Goal: Navigation & Orientation: Find specific page/section

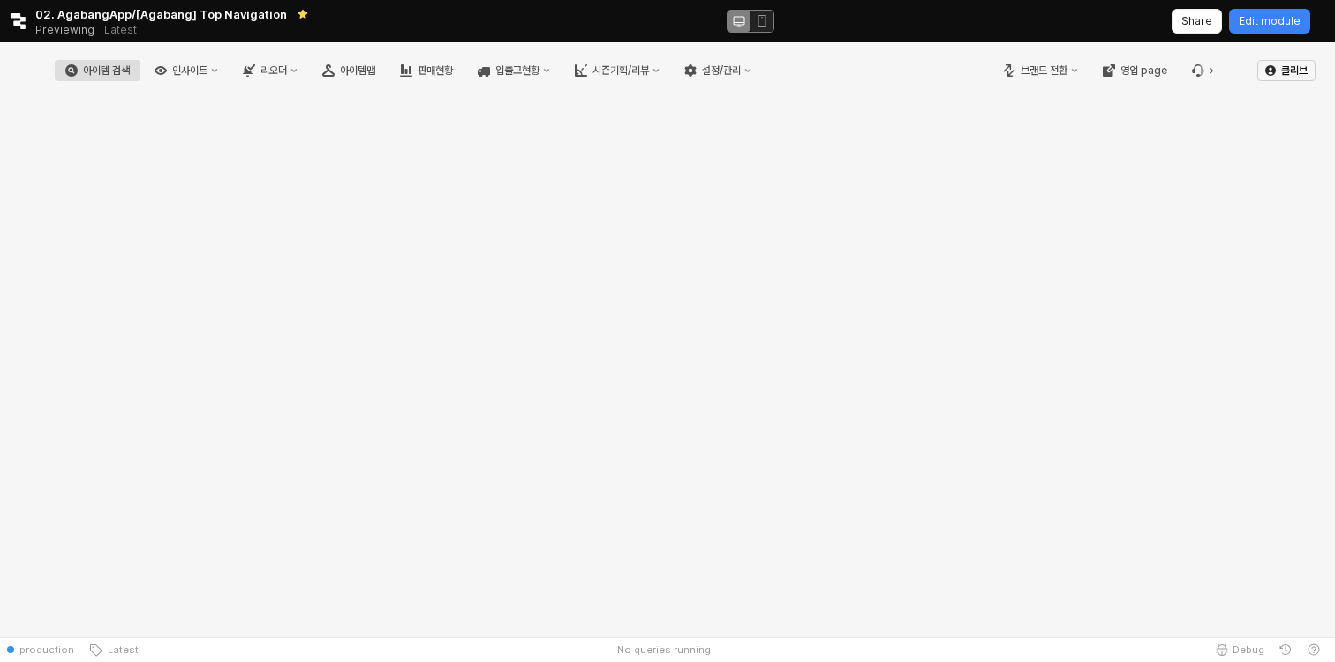
click at [140, 73] on button "아이템 검색" at bounding box center [98, 70] width 86 height 21
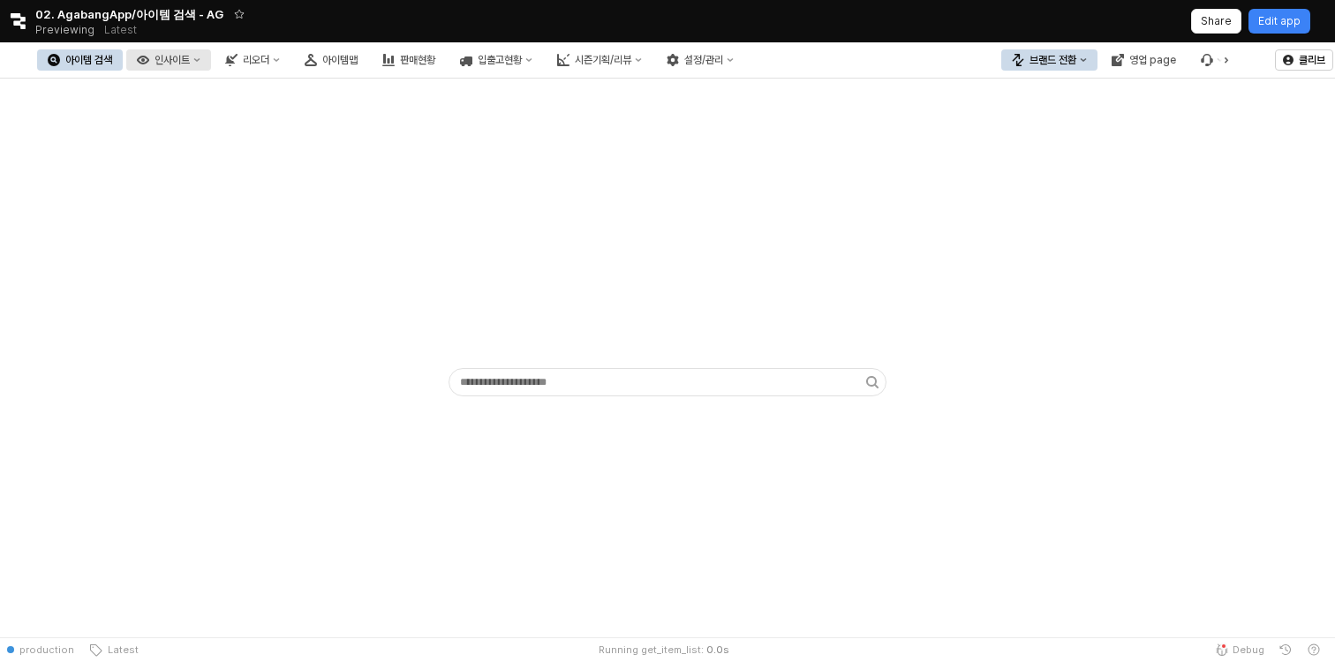
click at [190, 64] on div "인사이트" at bounding box center [172, 60] width 35 height 12
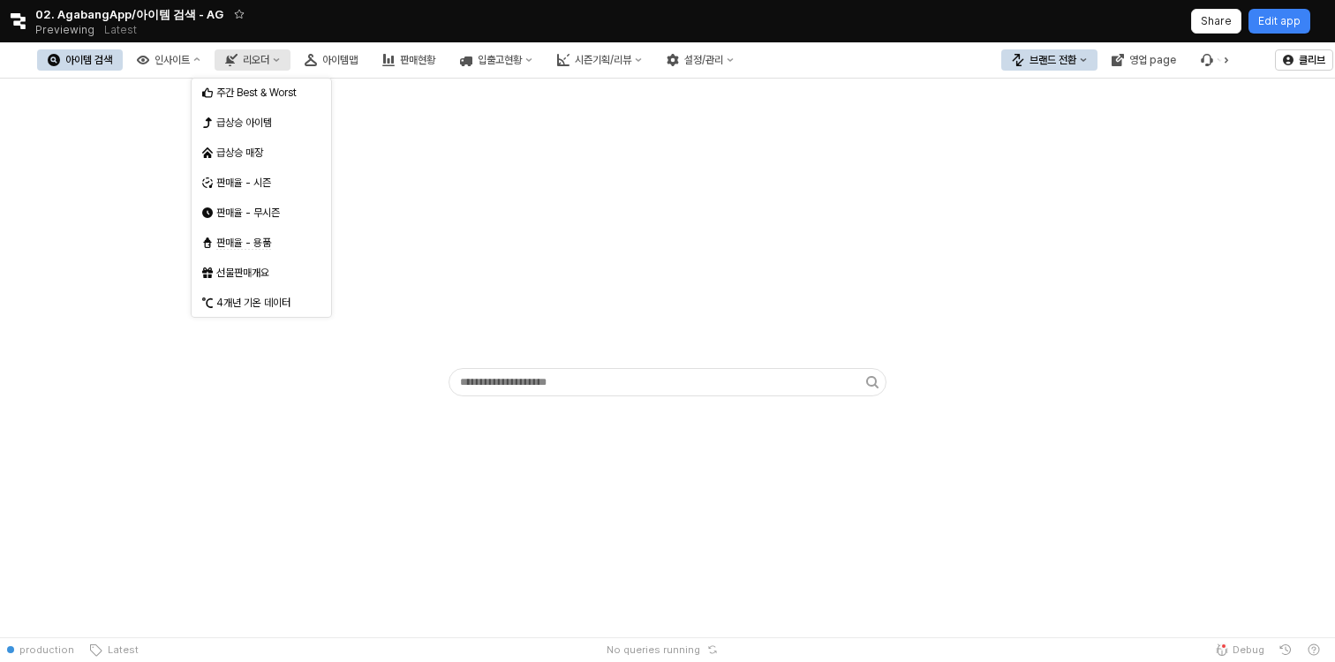
click at [290, 50] on button "리오더" at bounding box center [253, 59] width 76 height 21
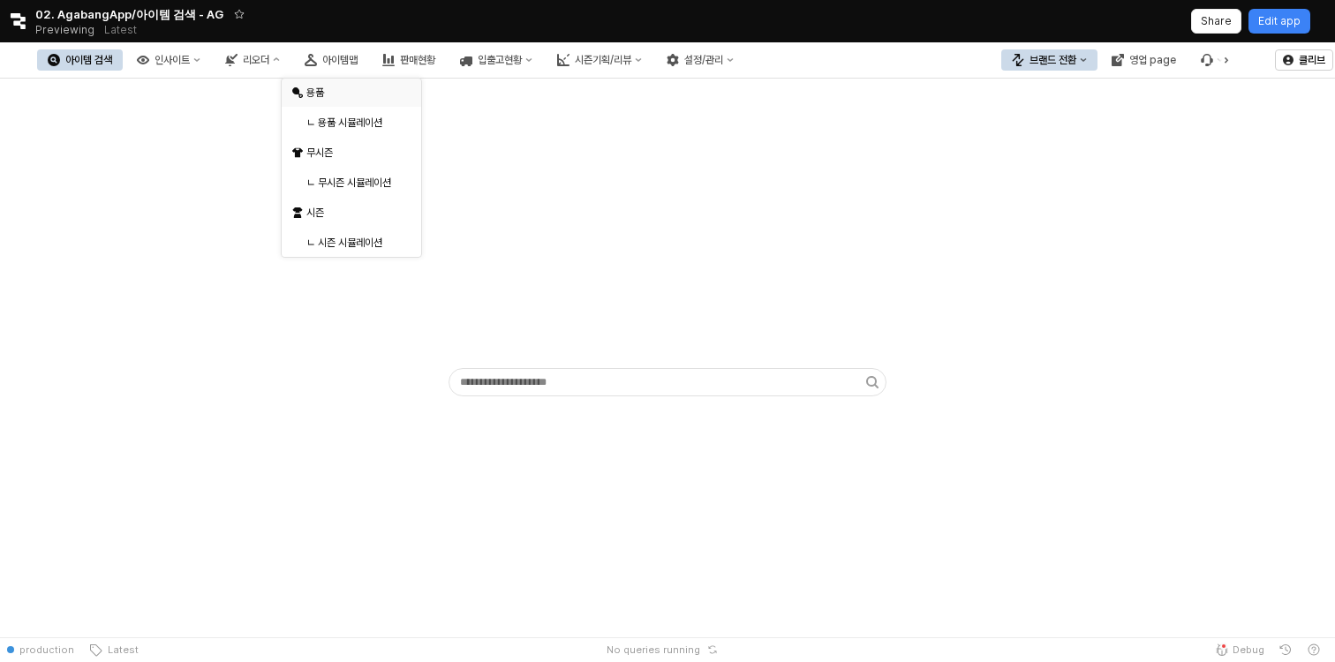
click at [339, 81] on div "용품" at bounding box center [351, 93] width 139 height 28
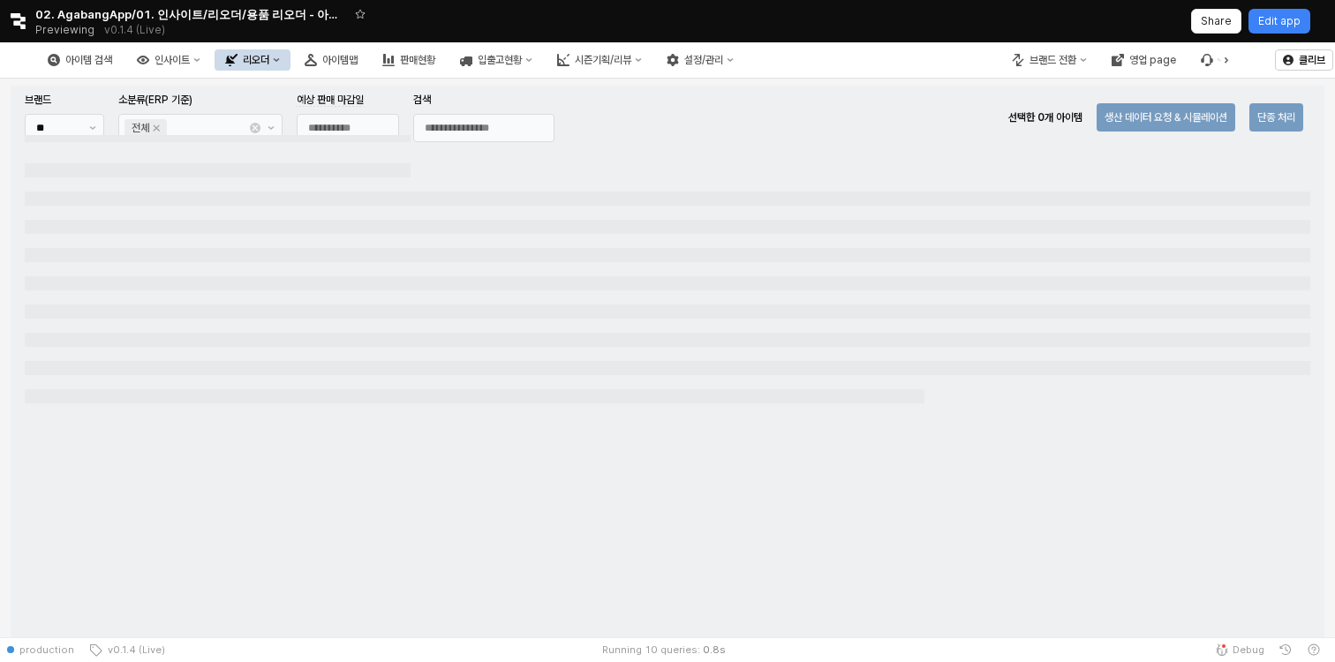
type input "**********"
click at [269, 55] on div "리오더" at bounding box center [256, 60] width 26 height 12
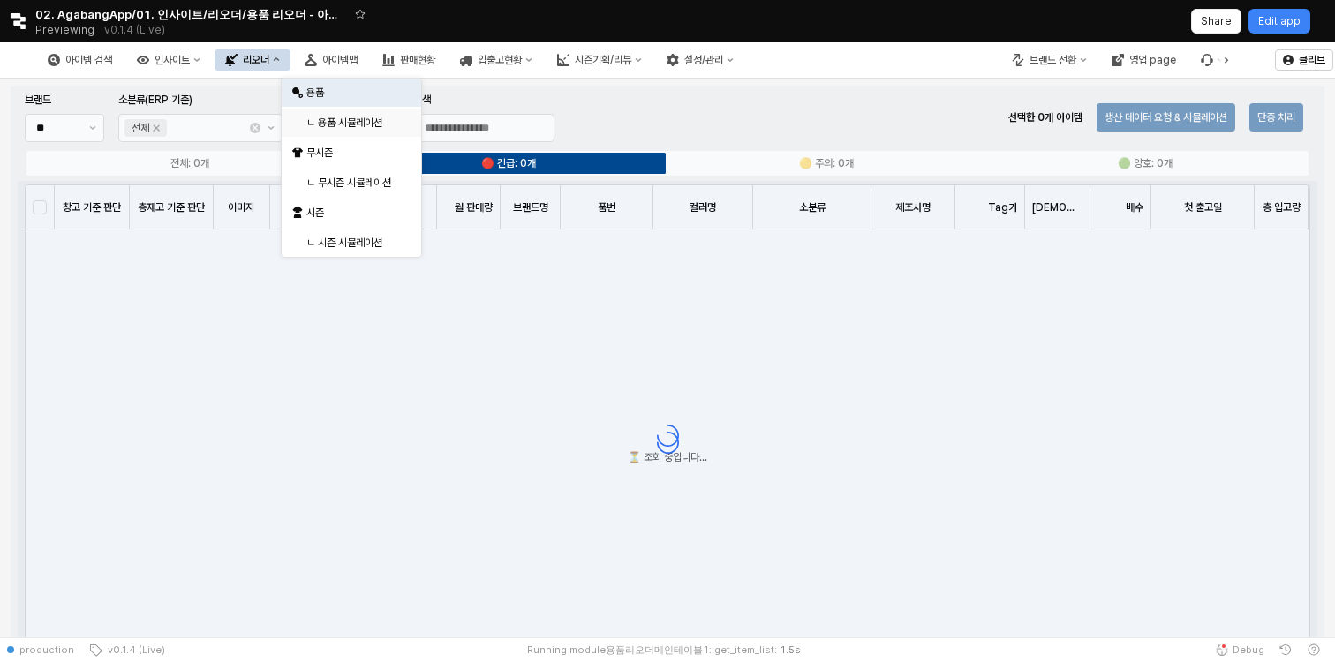
click at [343, 125] on div "ㄴ 용품 시뮬레이션" at bounding box center [353, 123] width 94 height 14
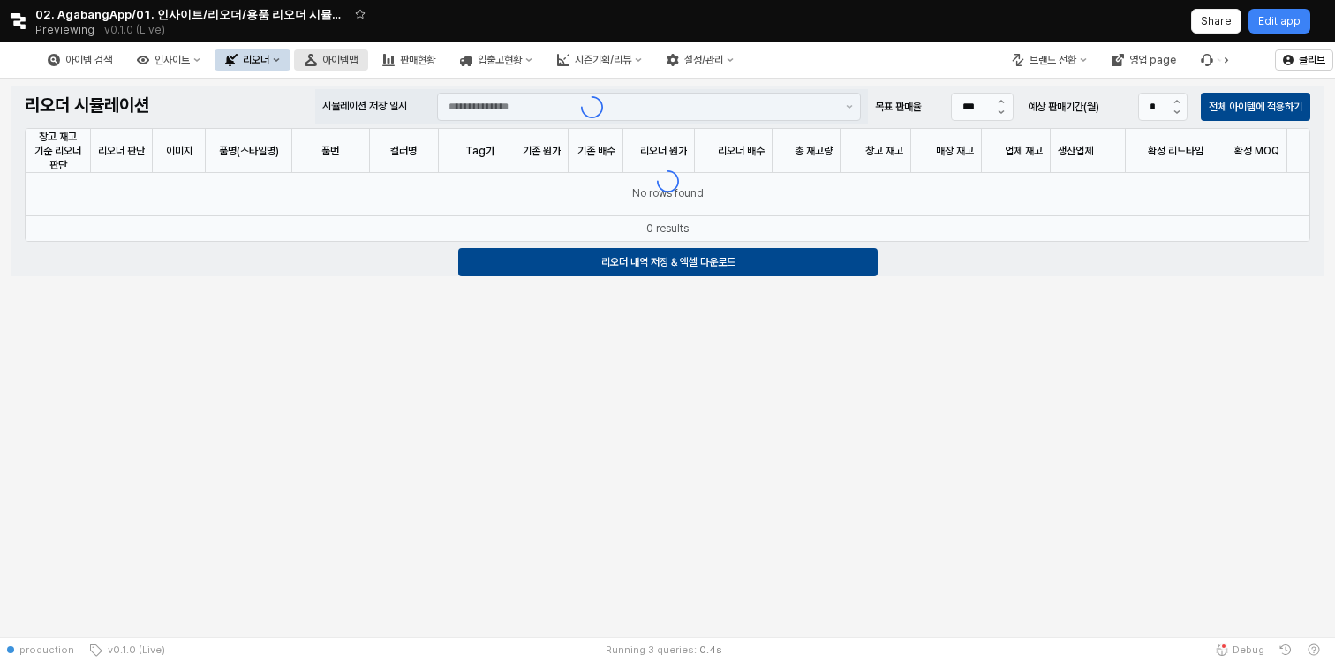
click at [358, 54] on div "아이템맵" at bounding box center [339, 60] width 35 height 12
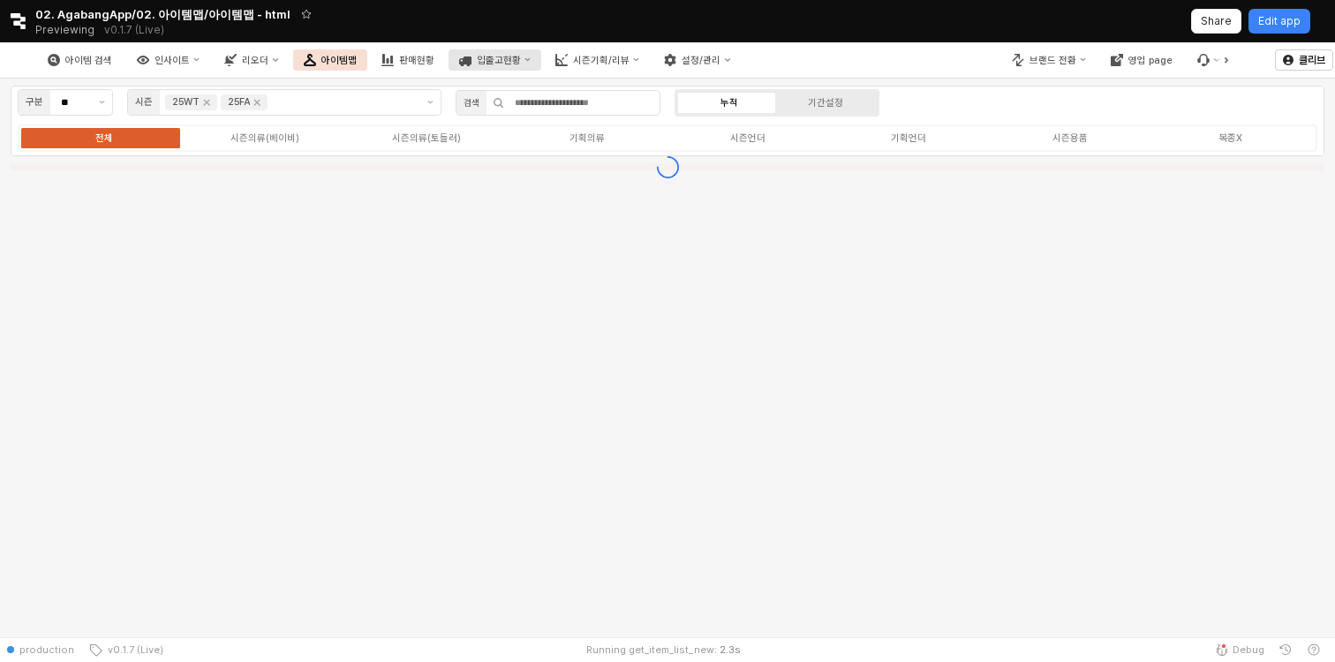
click at [471, 61] on icon "입출고현황" at bounding box center [465, 62] width 12 height 10
click at [568, 55] on icon "시즌기획/리뷰" at bounding box center [561, 60] width 12 height 12
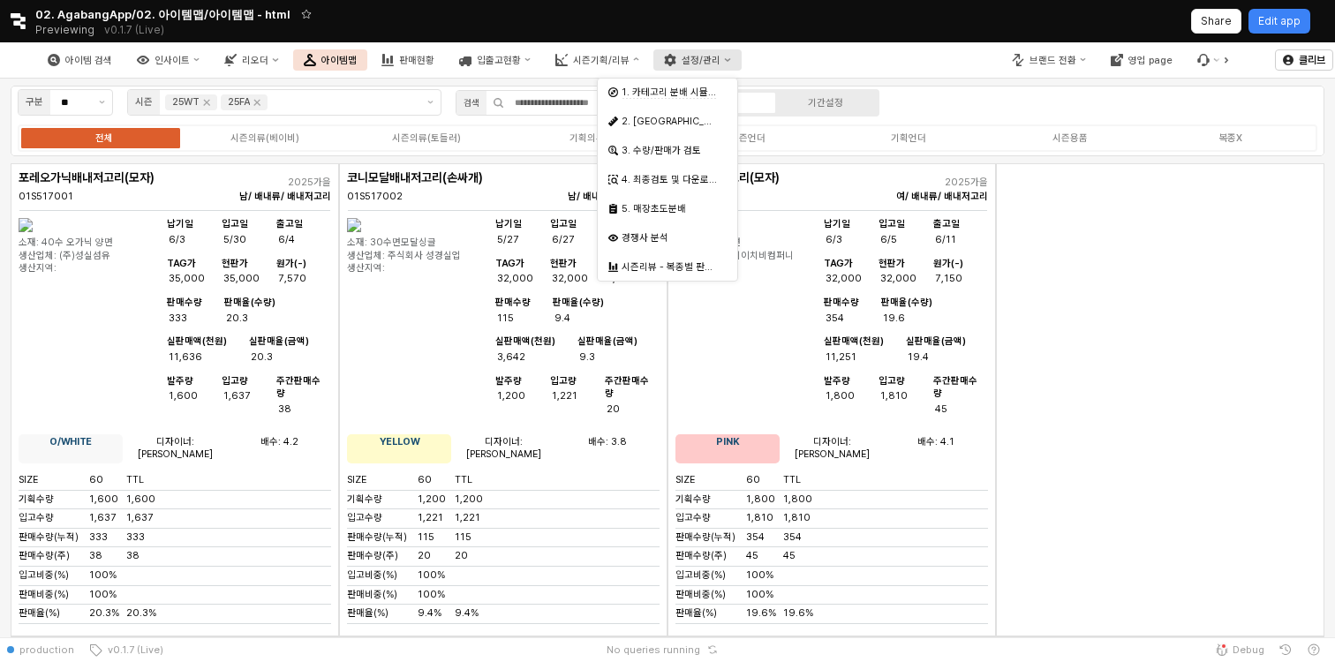
click at [728, 55] on button "설정/관리" at bounding box center [696, 59] width 87 height 21
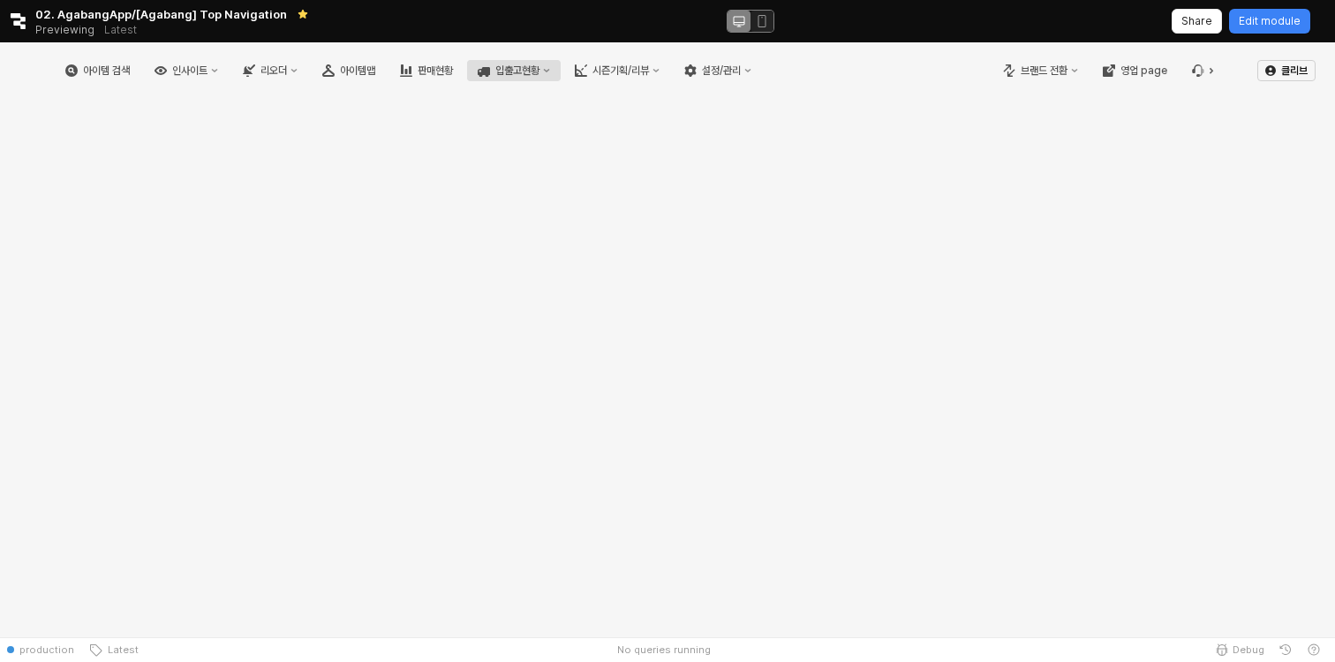
click at [539, 64] on div "입출고현황" at bounding box center [517, 70] width 44 height 12
click at [649, 66] on div "시즌기획/리뷰" at bounding box center [620, 70] width 57 height 12
click at [741, 74] on div "설정/관리" at bounding box center [721, 70] width 39 height 12
